Goal: Task Accomplishment & Management: Use online tool/utility

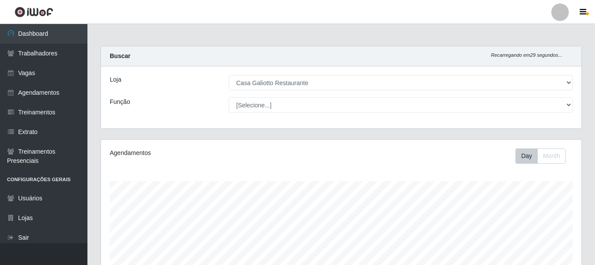
select select "279"
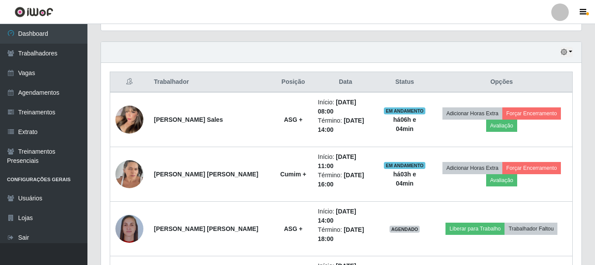
scroll to position [181, 480]
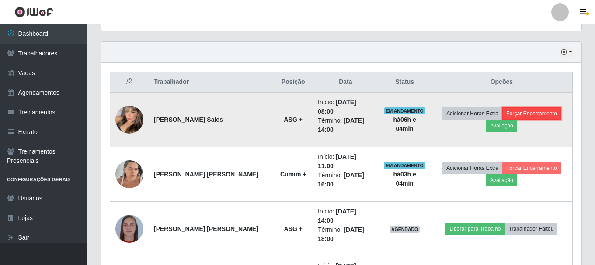
click at [519, 108] on button "Forçar Encerramento" at bounding box center [531, 114] width 59 height 12
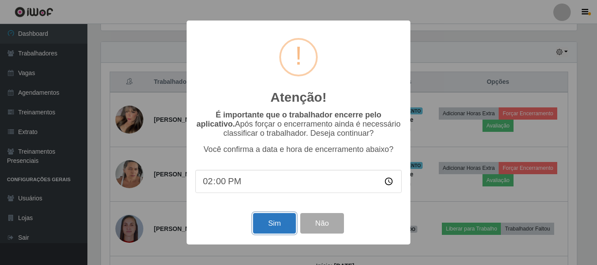
click at [276, 227] on button "Sim" at bounding box center [274, 223] width 42 height 21
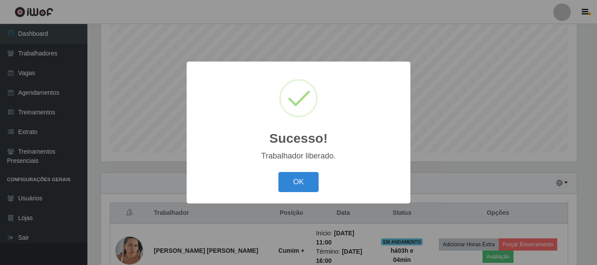
click at [310, 171] on div "OK Cancel" at bounding box center [298, 182] width 206 height 25
click at [281, 189] on button "OK" at bounding box center [298, 182] width 41 height 21
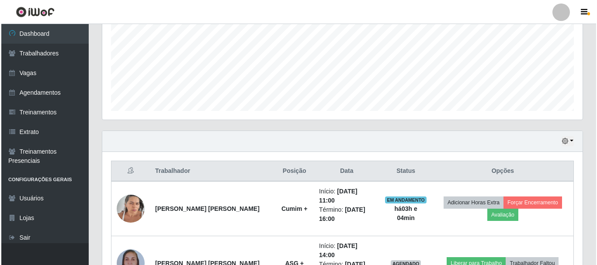
scroll to position [247, 0]
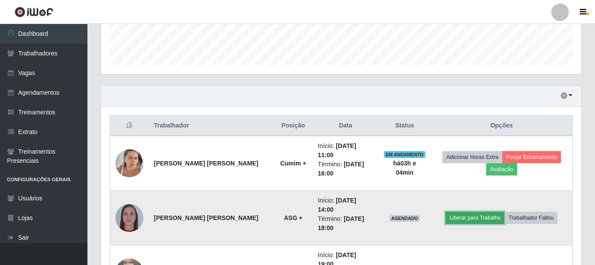
click at [452, 212] on button "Liberar para Trabalho" at bounding box center [474, 218] width 59 height 12
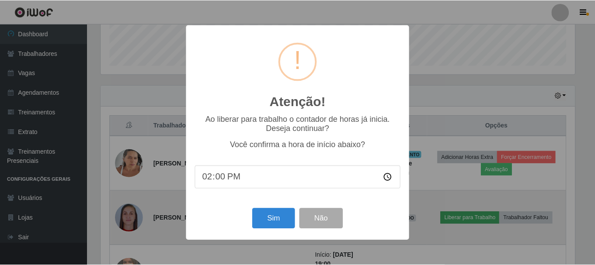
scroll to position [181, 476]
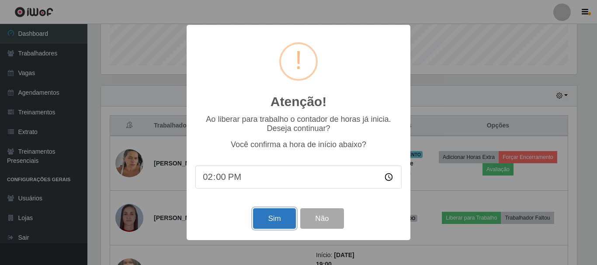
click at [260, 218] on button "Sim" at bounding box center [274, 218] width 42 height 21
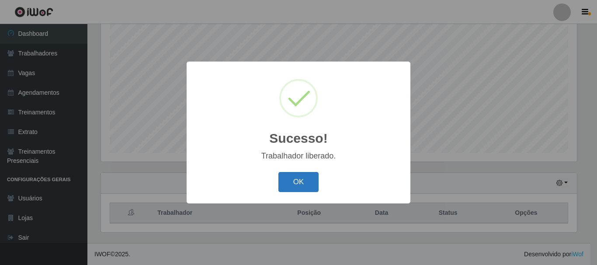
click at [288, 187] on button "OK" at bounding box center [298, 182] width 41 height 21
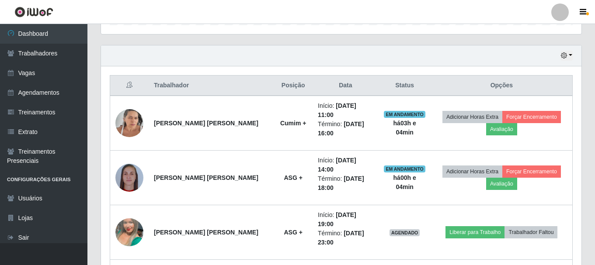
scroll to position [167, 0]
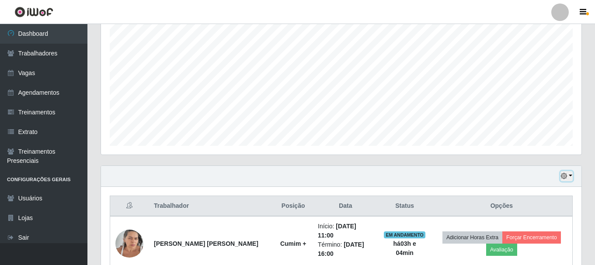
click at [567, 177] on button "button" at bounding box center [566, 176] width 12 height 10
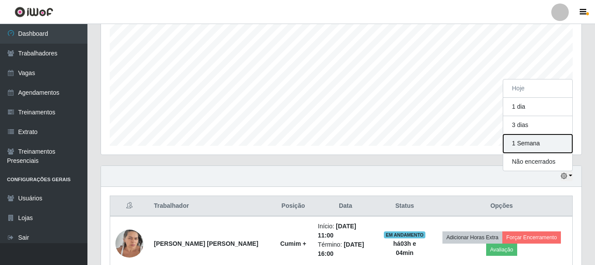
click at [537, 147] on button "1 Semana" at bounding box center [537, 144] width 69 height 18
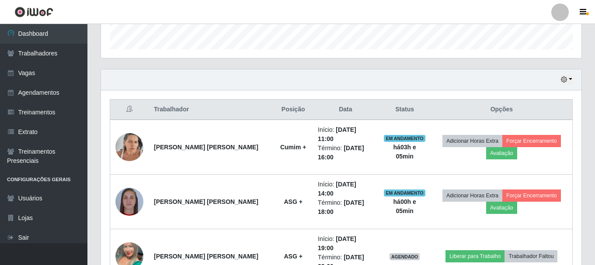
scroll to position [210, 0]
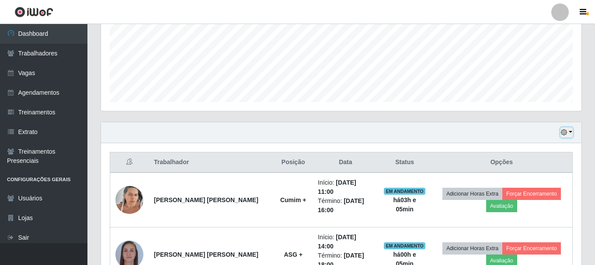
click at [569, 133] on button "button" at bounding box center [566, 133] width 12 height 10
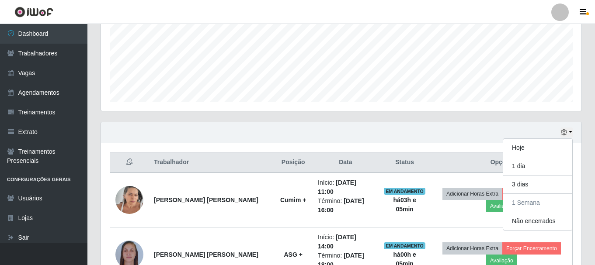
click at [433, 136] on div "Hoje 1 dia 3 dias 1 Semana Não encerrados" at bounding box center [341, 132] width 480 height 21
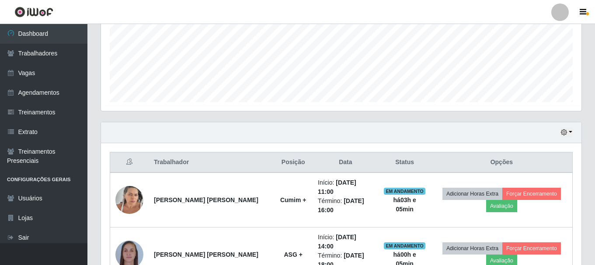
click at [395, 124] on div "Hoje 1 dia 3 dias 1 Semana Não encerrados" at bounding box center [341, 132] width 480 height 21
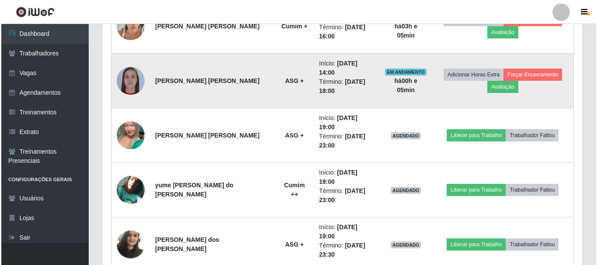
scroll to position [385, 0]
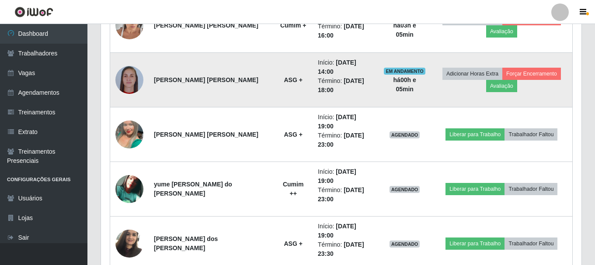
click at [135, 66] on img at bounding box center [129, 80] width 28 height 28
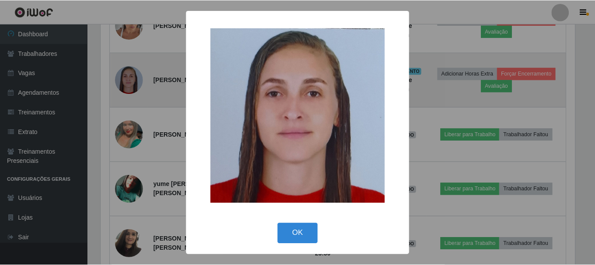
scroll to position [181, 476]
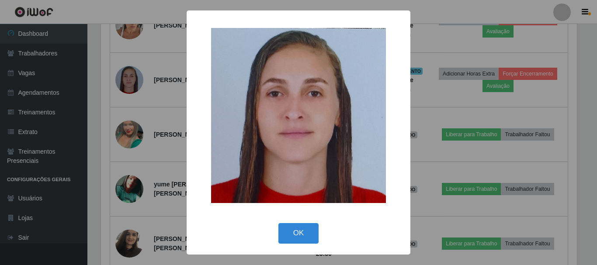
click at [163, 88] on div "× OK Cancel" at bounding box center [298, 132] width 597 height 265
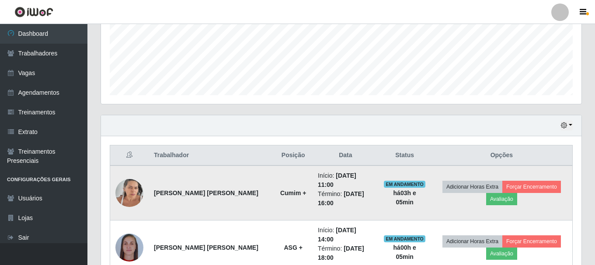
scroll to position [210, 0]
